Goal: Transaction & Acquisition: Obtain resource

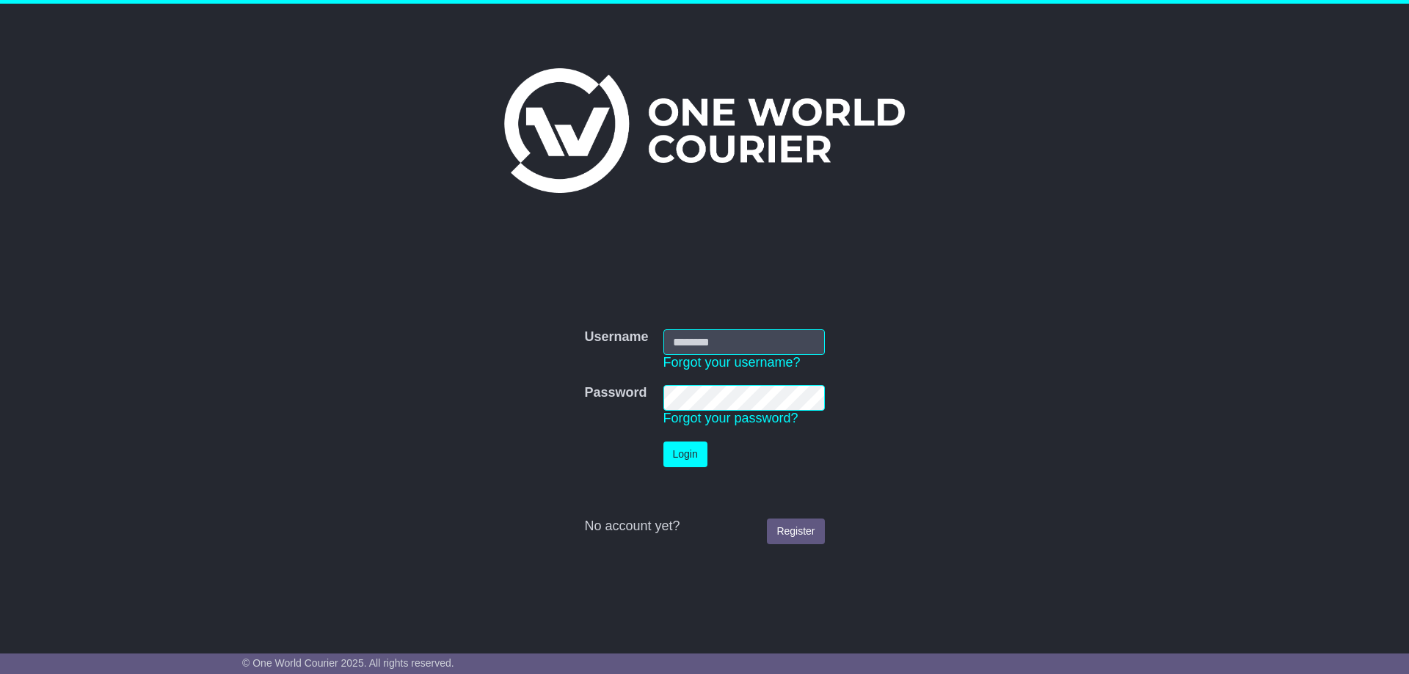
click at [729, 347] on input "Username" at bounding box center [743, 342] width 161 height 26
type input "**********"
click at [682, 454] on button "Login" at bounding box center [685, 455] width 44 height 26
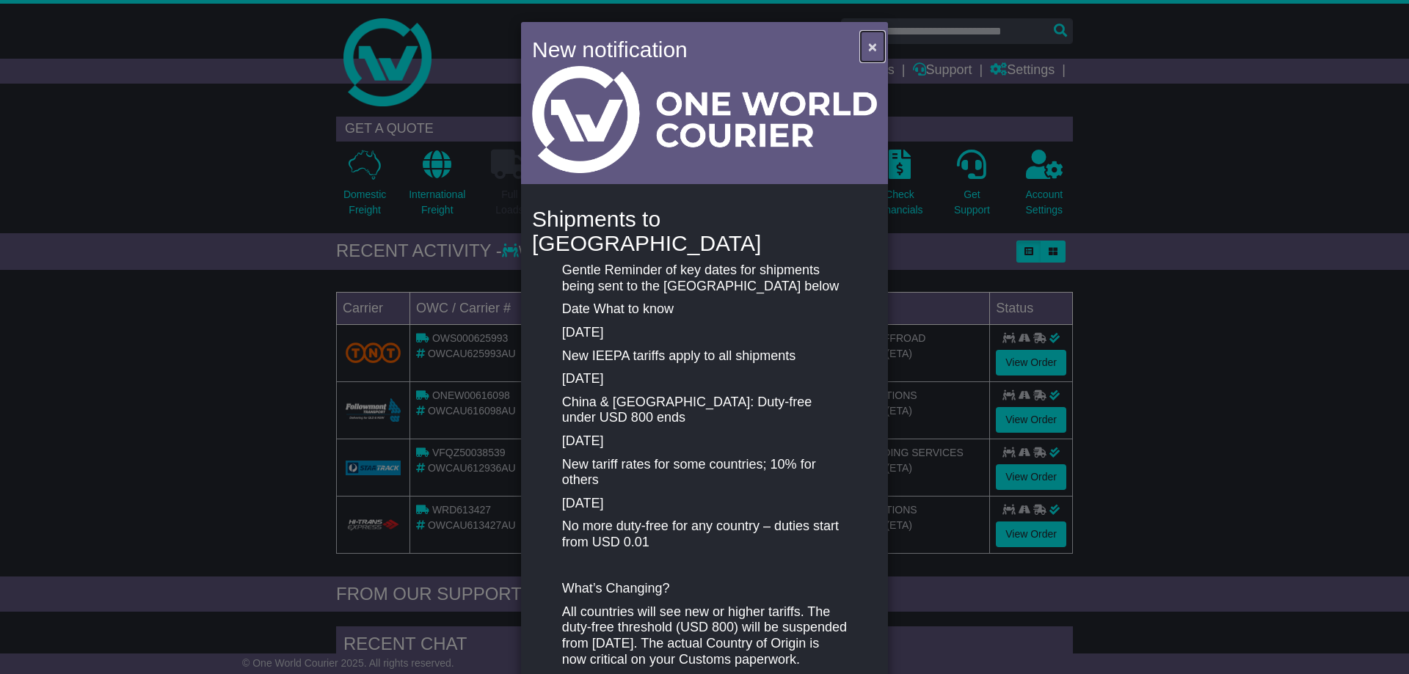
click at [871, 39] on span "×" at bounding box center [872, 46] width 9 height 17
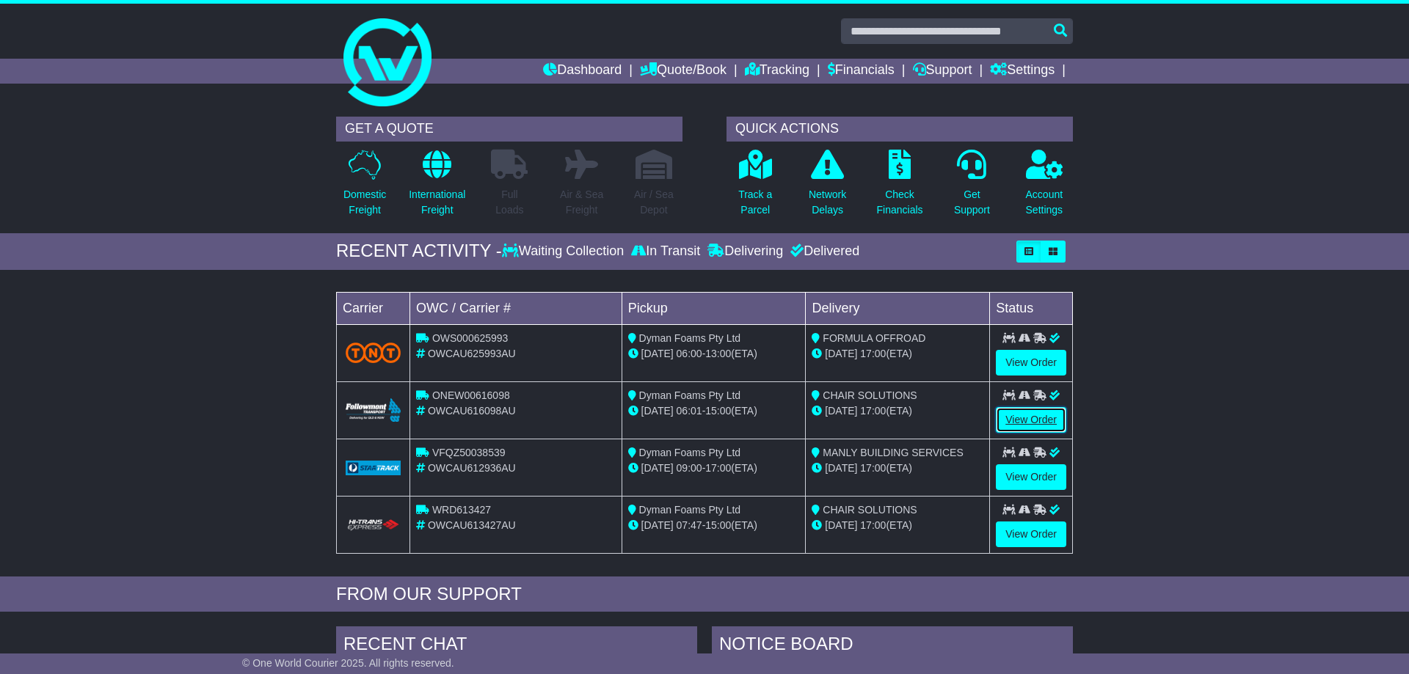
click at [1001, 419] on link "View Order" at bounding box center [1031, 420] width 70 height 26
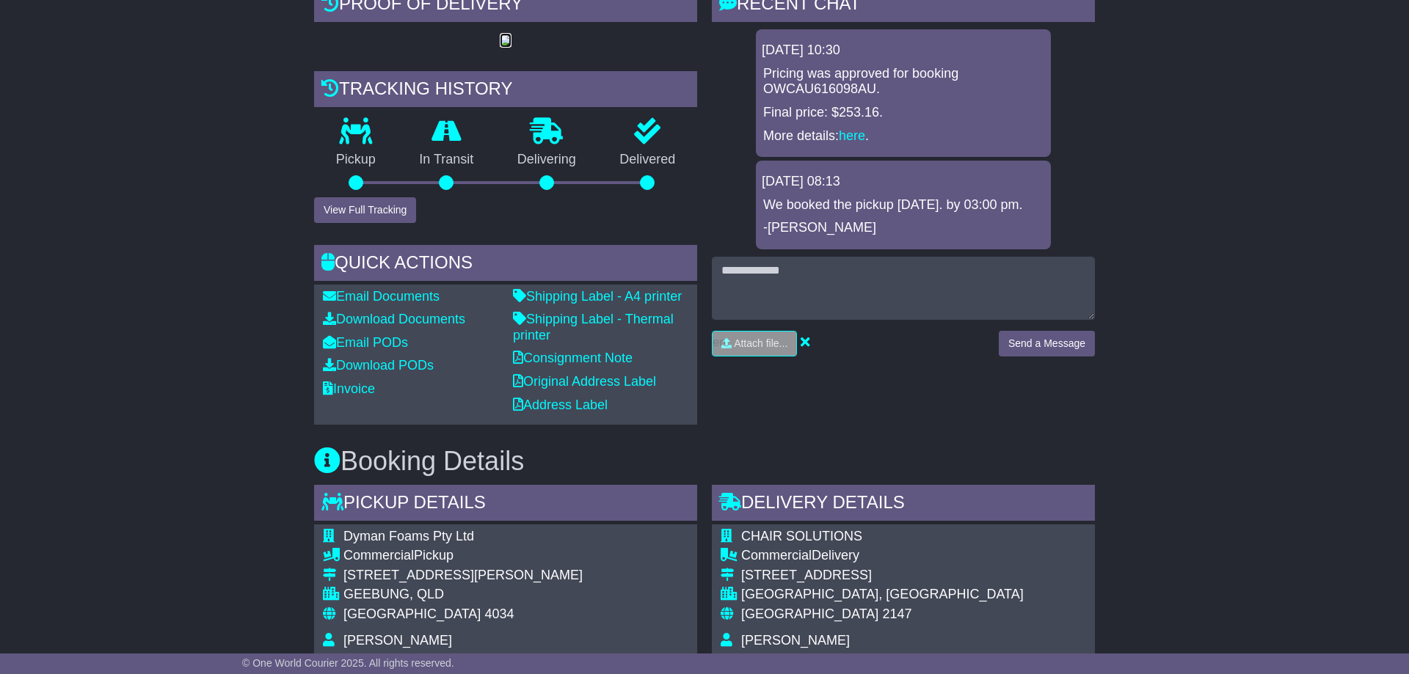
scroll to position [387, 0]
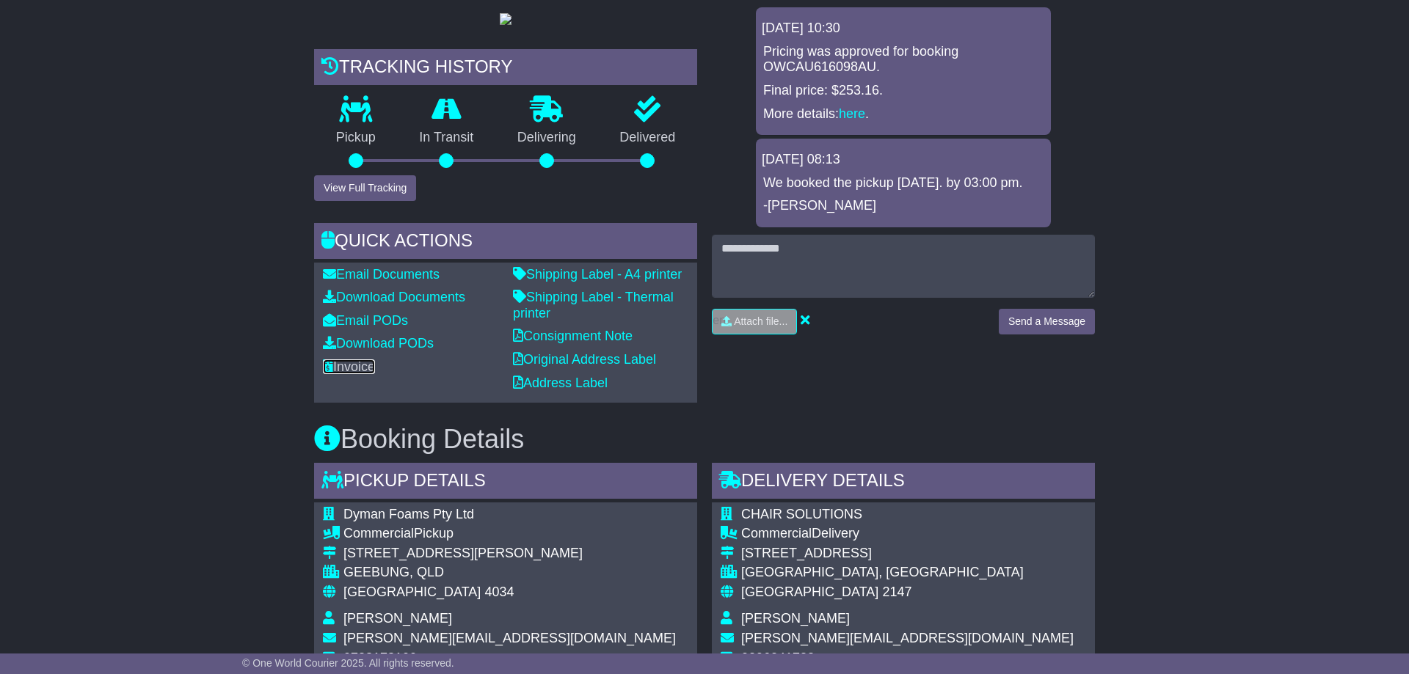
click at [348, 374] on link "Invoice" at bounding box center [349, 367] width 52 height 15
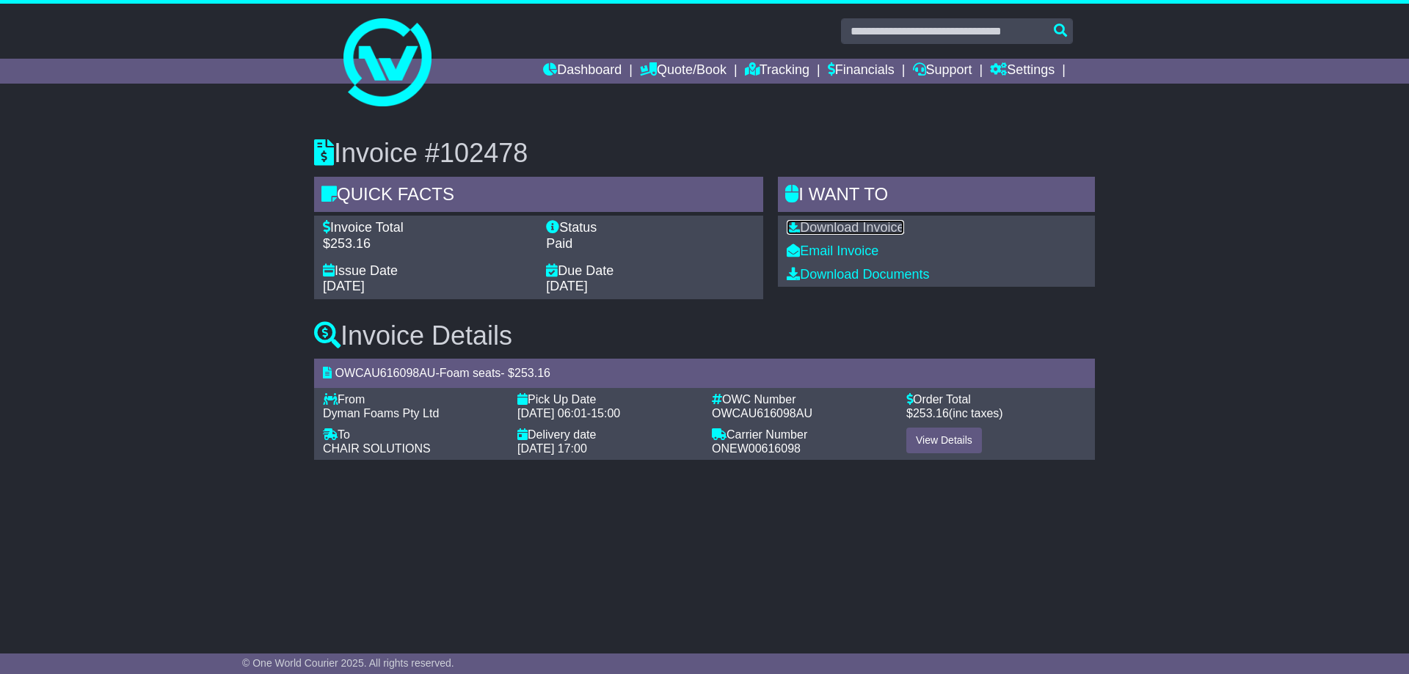
click at [878, 227] on link "Download Invoice" at bounding box center [845, 227] width 117 height 15
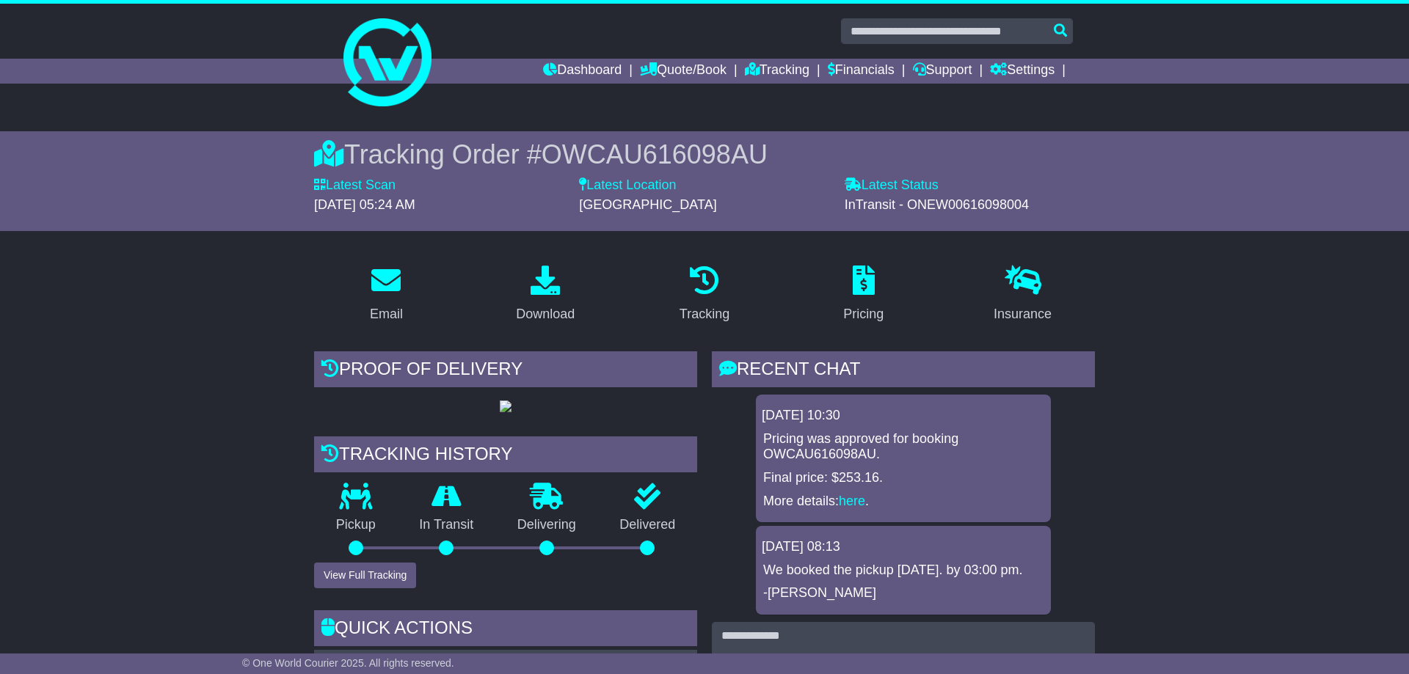
scroll to position [238, 0]
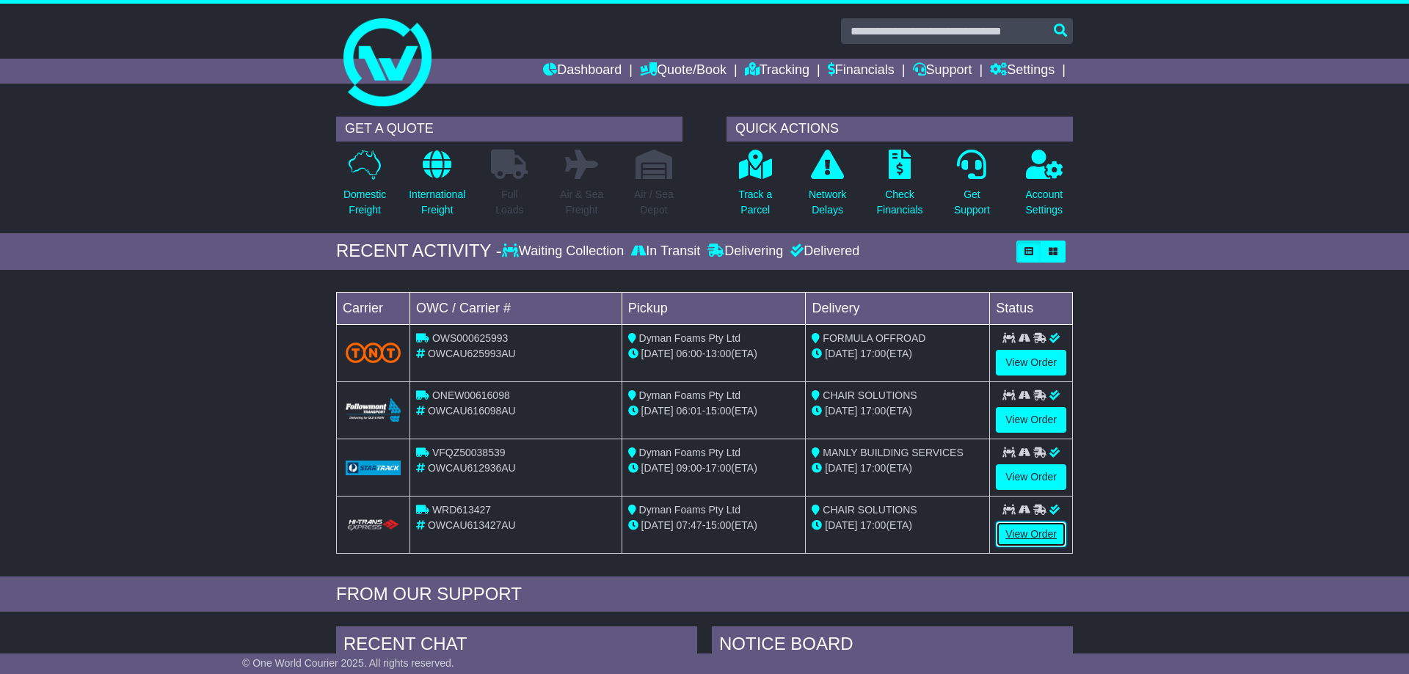
click at [1027, 536] on link "View Order" at bounding box center [1031, 535] width 70 height 26
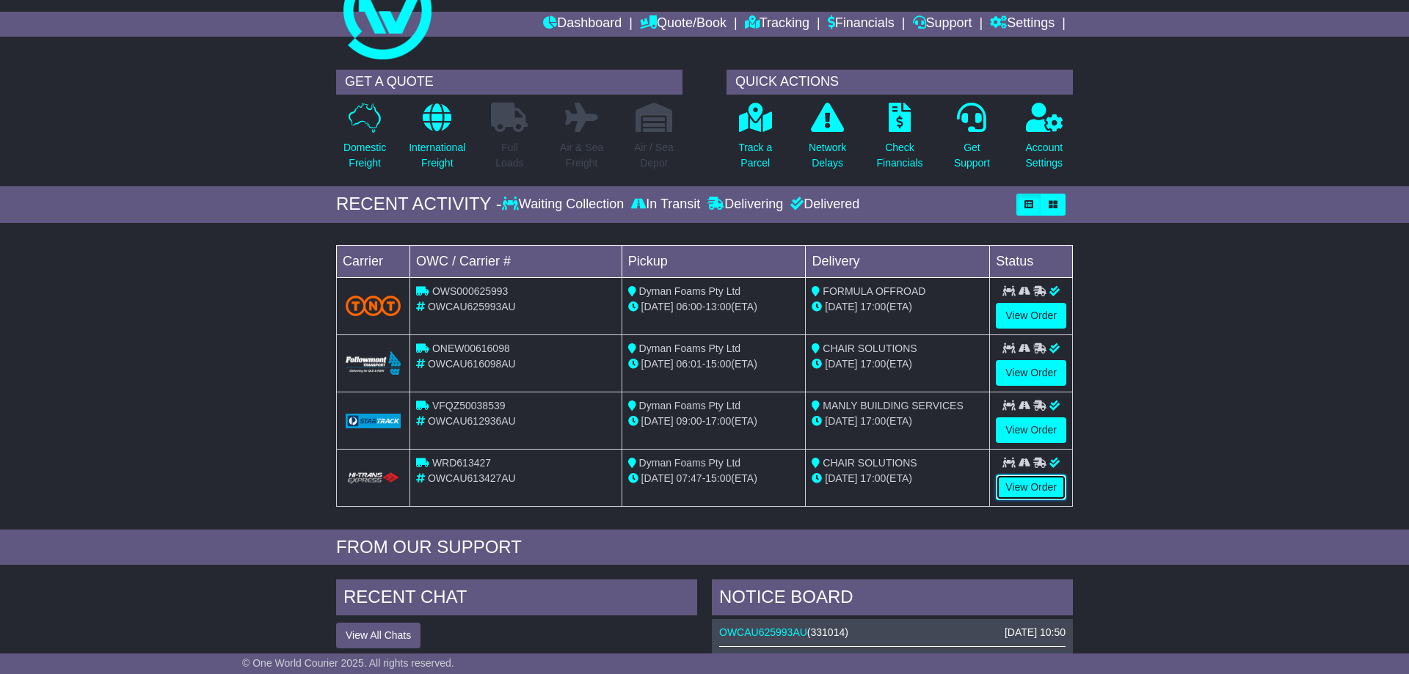
scroll to position [75, 0]
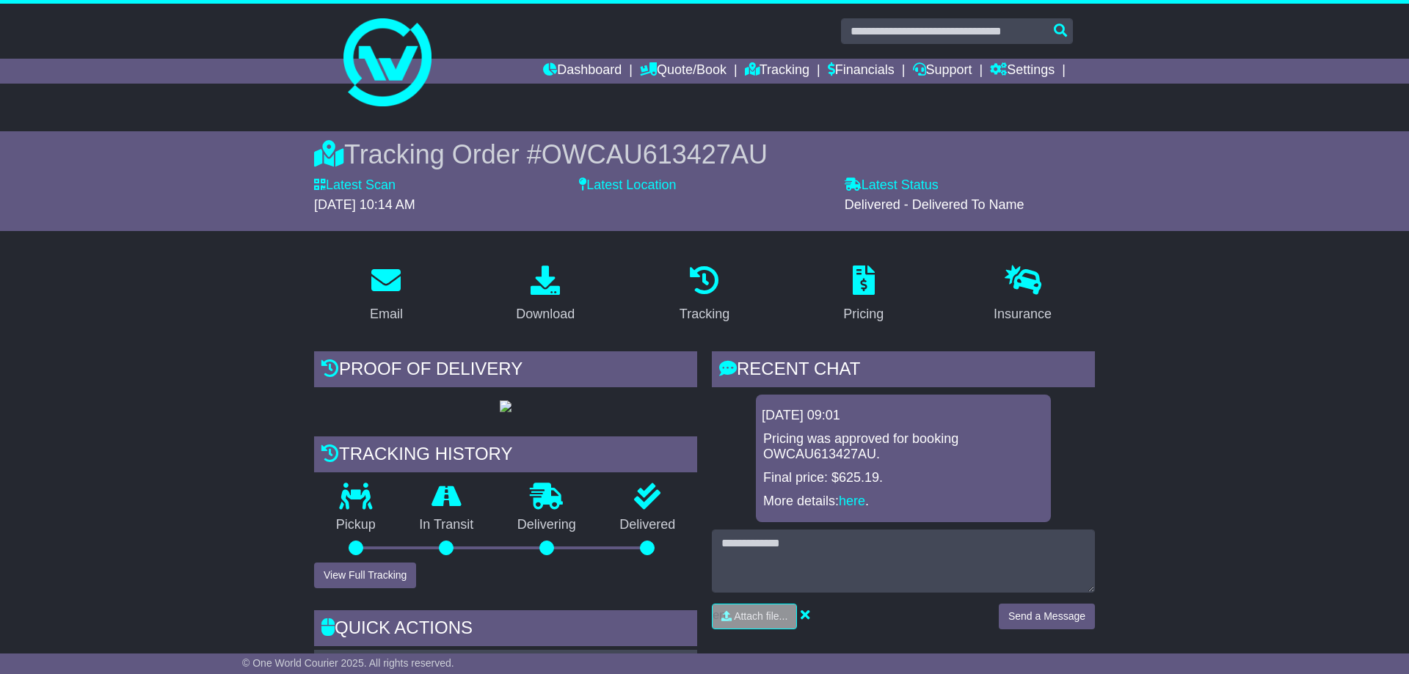
scroll to position [112, 0]
